Goal: Information Seeking & Learning: Learn about a topic

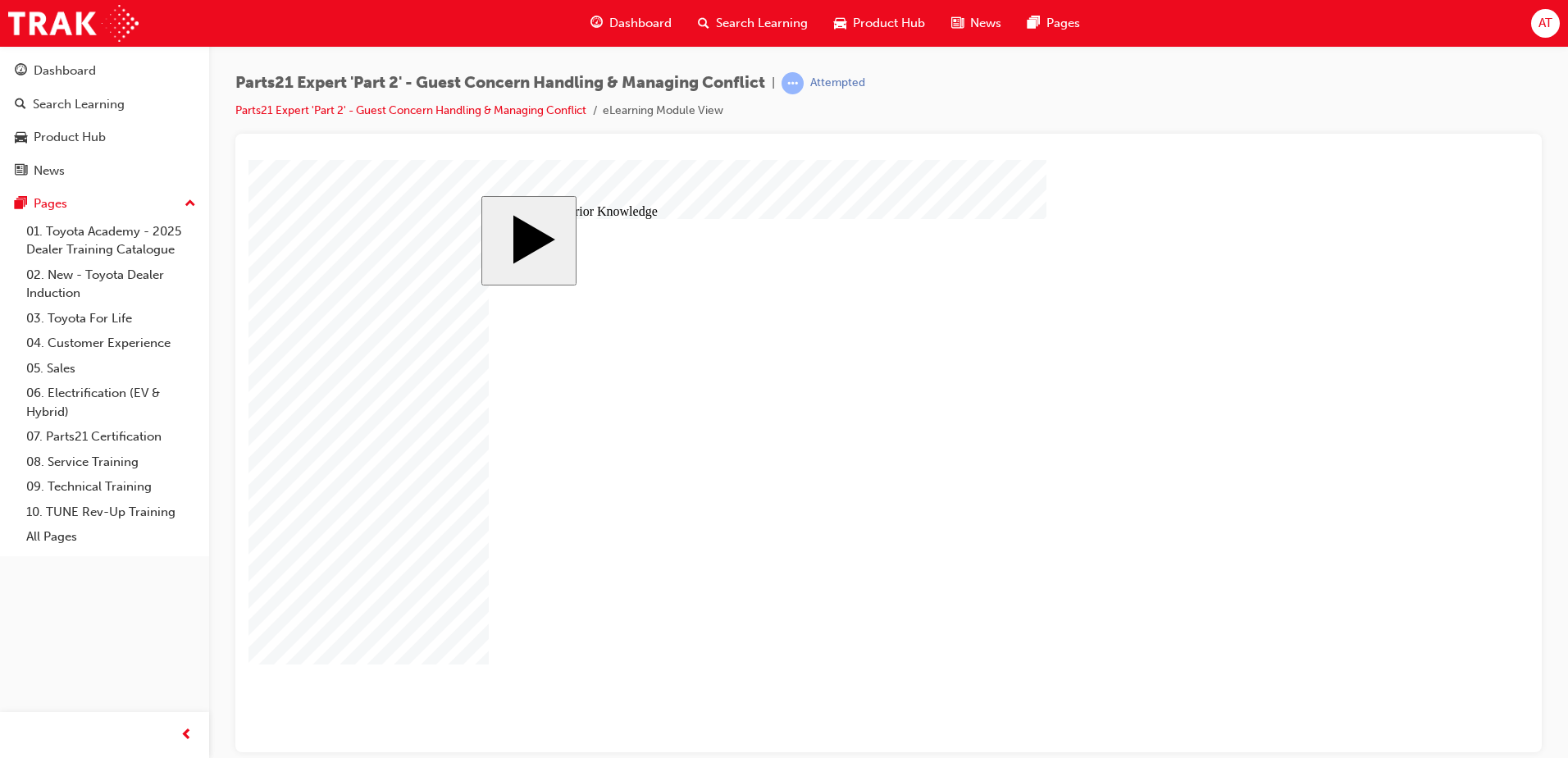
drag, startPoint x: 1107, startPoint y: 536, endPoint x: 958, endPoint y: 452, distance: 171.0
drag, startPoint x: 1192, startPoint y: 534, endPoint x: 822, endPoint y: 453, distance: 378.8
click at [1402, 534] on body "slide: Activate Prior Knowledge MENU Rectangle 6 HELP Rectangle 6 EXIT Rectangl…" at bounding box center [887, 455] width 1280 height 592
drag, startPoint x: 1217, startPoint y: 458, endPoint x: 976, endPoint y: 503, distance: 245.2
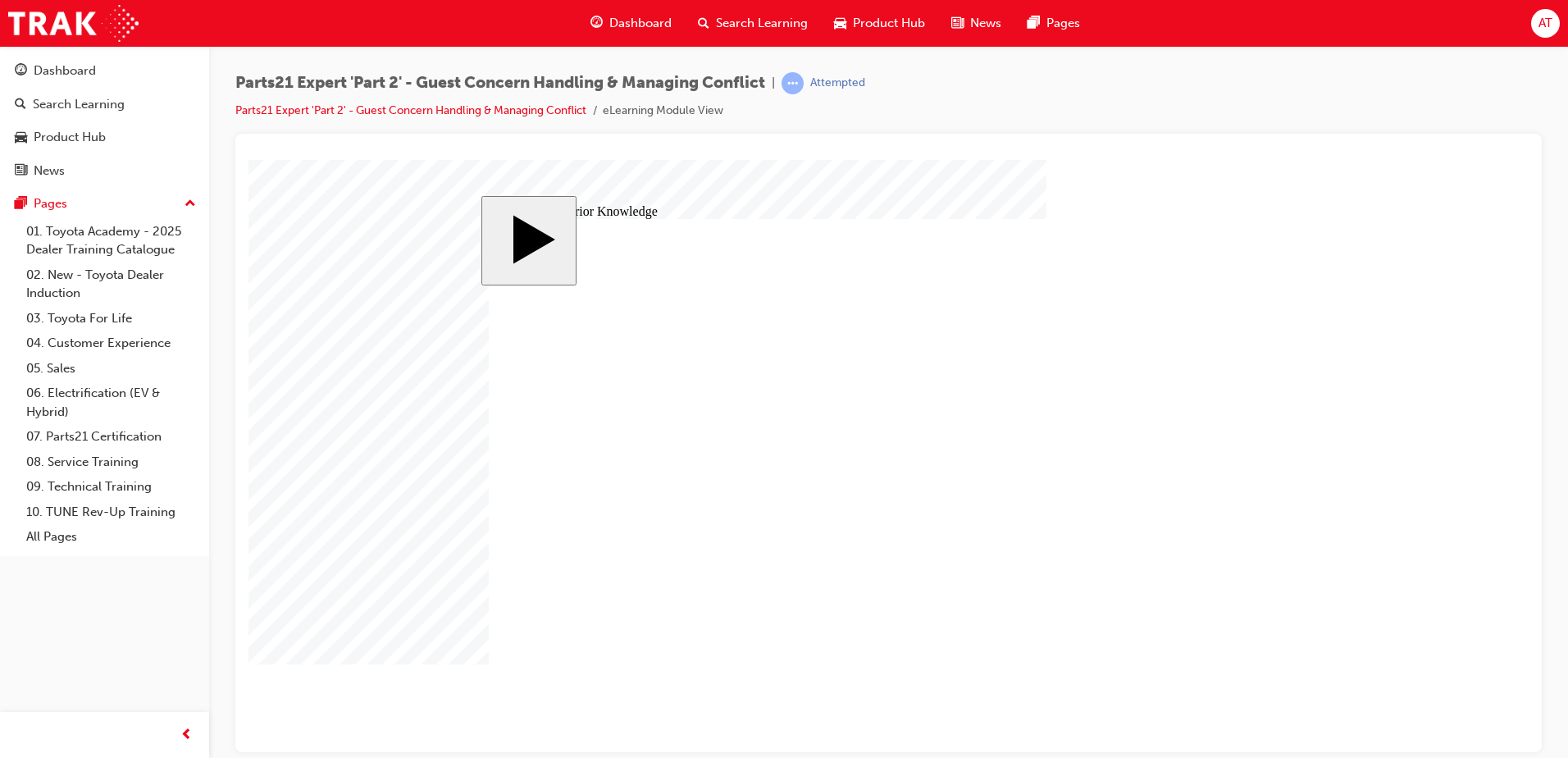
drag, startPoint x: 1207, startPoint y: 569, endPoint x: 790, endPoint y: 488, distance: 424.8
drag, startPoint x: 805, startPoint y: 509, endPoint x: 946, endPoint y: 502, distance: 141.2
drag, startPoint x: 1203, startPoint y: 454, endPoint x: 802, endPoint y: 494, distance: 403.0
drag, startPoint x: 826, startPoint y: 455, endPoint x: 950, endPoint y: 453, distance: 124.0
drag, startPoint x: 1118, startPoint y: 537, endPoint x: 819, endPoint y: 465, distance: 307.5
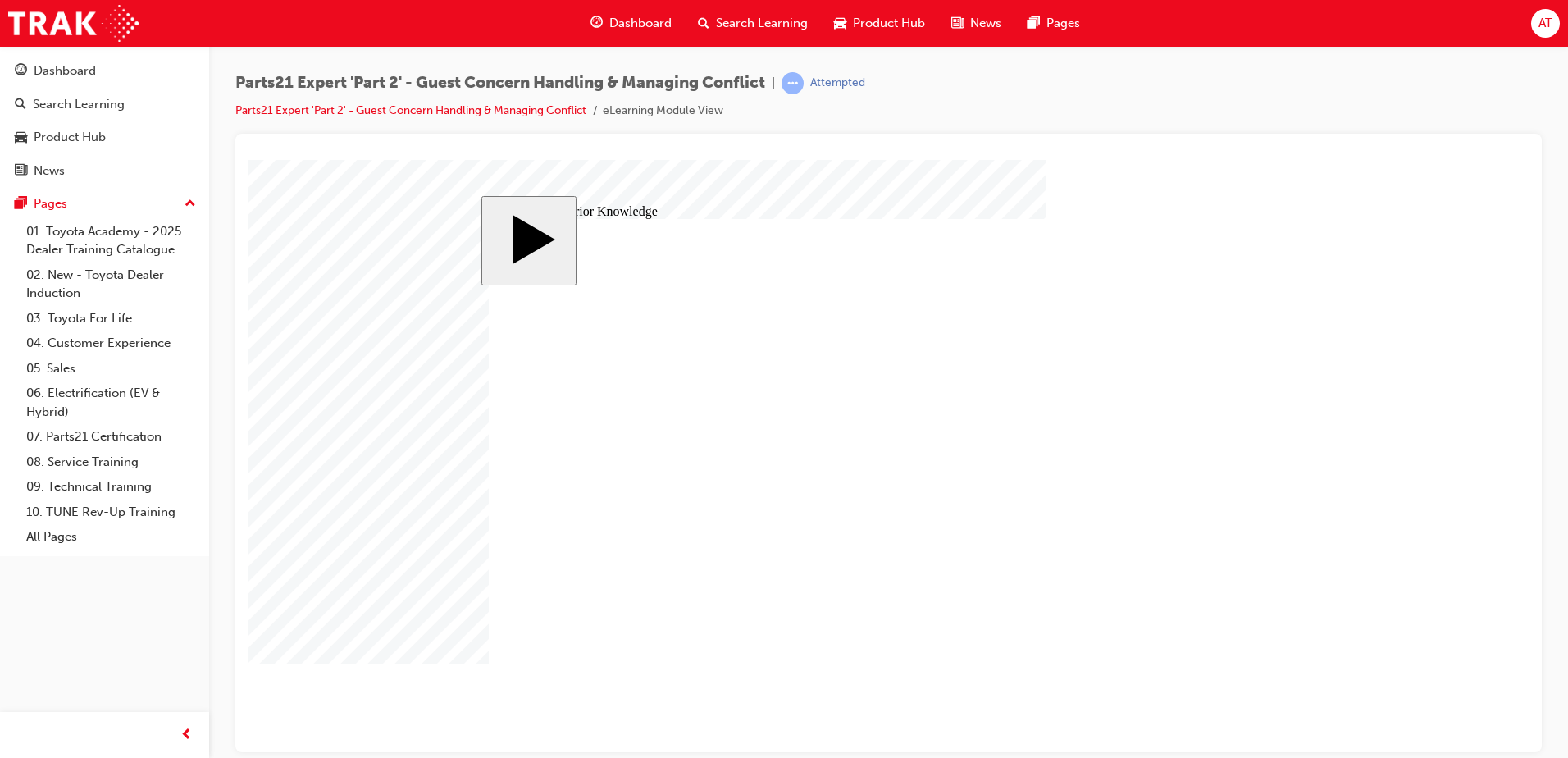
drag, startPoint x: 1100, startPoint y: 455, endPoint x: 804, endPoint y: 542, distance: 308.5
drag, startPoint x: 812, startPoint y: 550, endPoint x: 936, endPoint y: 542, distance: 124.3
drag, startPoint x: 1201, startPoint y: 499, endPoint x: 810, endPoint y: 550, distance: 394.3
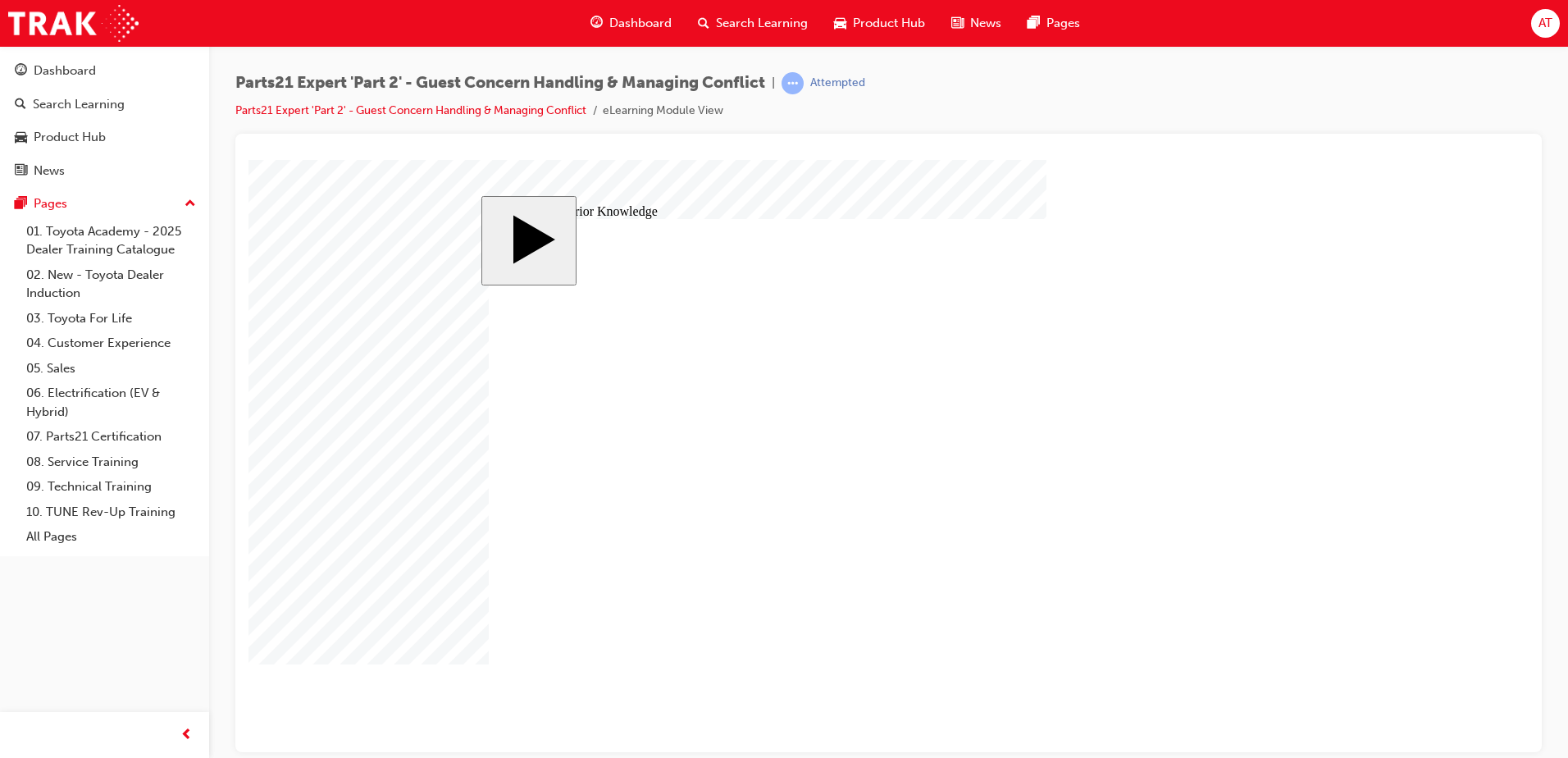
drag, startPoint x: 807, startPoint y: 547, endPoint x: 805, endPoint y: 583, distance: 36.1
drag, startPoint x: 959, startPoint y: 545, endPoint x: 960, endPoint y: 590, distance: 45.0
drag, startPoint x: 1097, startPoint y: 497, endPoint x: 810, endPoint y: 541, distance: 290.4
drag, startPoint x: 1102, startPoint y: 571, endPoint x: 974, endPoint y: 560, distance: 128.5
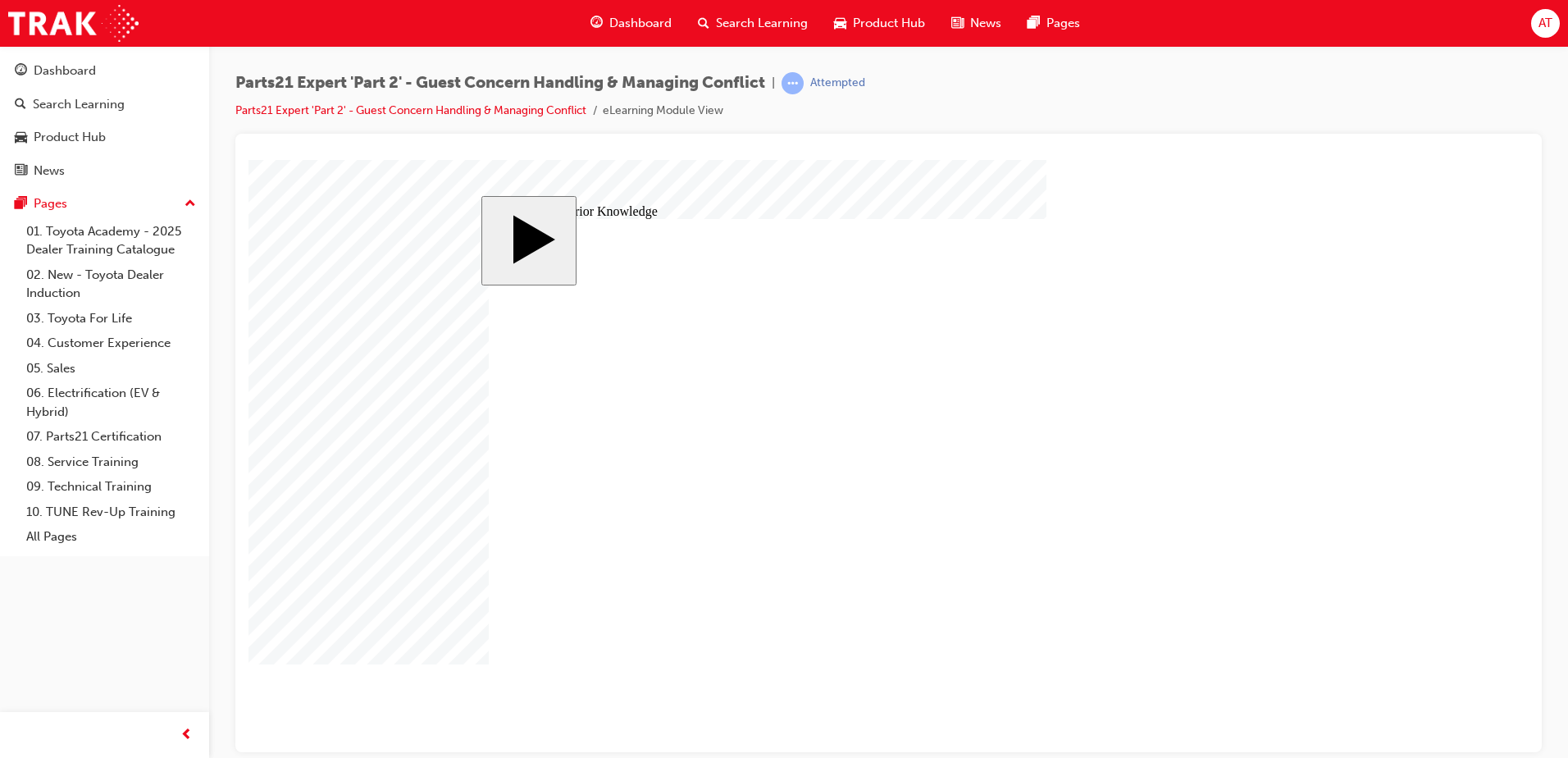
drag, startPoint x: 810, startPoint y: 545, endPoint x: 940, endPoint y: 542, distance: 130.0
drag, startPoint x: 1101, startPoint y: 577, endPoint x: 822, endPoint y: 546, distance: 280.7
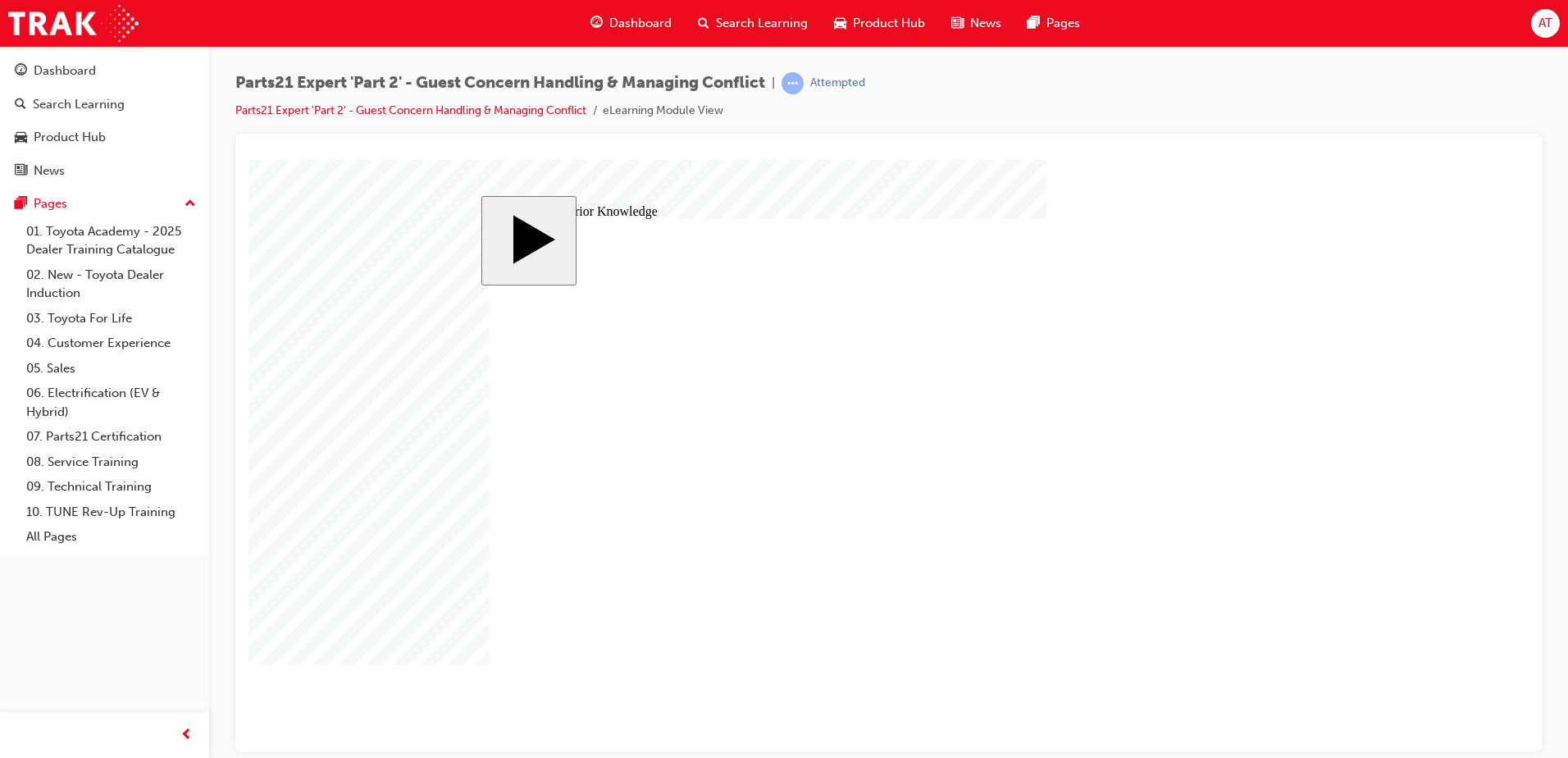
drag, startPoint x: 913, startPoint y: 528, endPoint x: 903, endPoint y: 515, distance: 16.4
click at [1430, 613] on body "slide: Activate Prior Knowledge Rectangle 1 Rectangle 2 That was incorrect, ple…" at bounding box center [887, 455] width 1280 height 592
drag, startPoint x: 825, startPoint y: 591, endPoint x: 1200, endPoint y: 582, distance: 375.1
drag, startPoint x: 961, startPoint y: 595, endPoint x: 845, endPoint y: 598, distance: 116.0
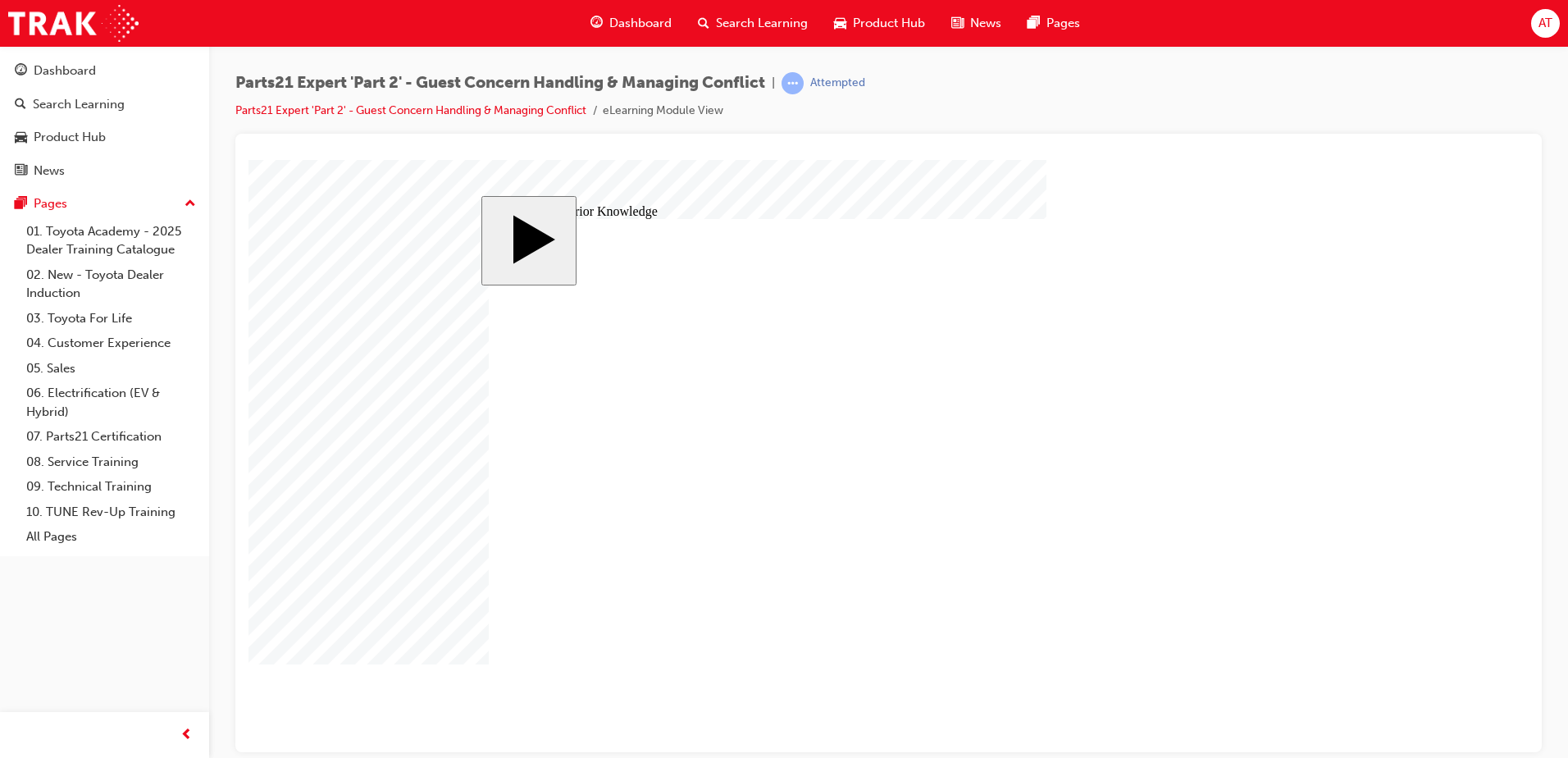
drag, startPoint x: 1204, startPoint y: 495, endPoint x: 974, endPoint y: 575, distance: 243.5
